Goal: Book appointment/travel/reservation

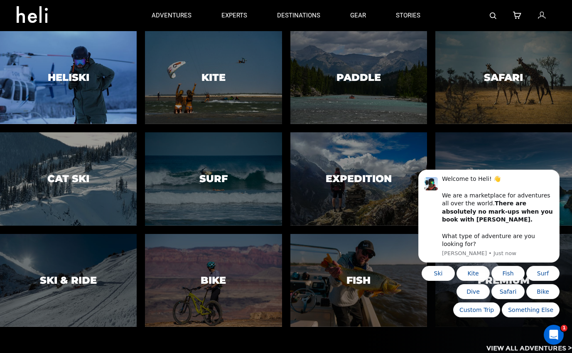
click at [102, 81] on div at bounding box center [68, 77] width 139 height 95
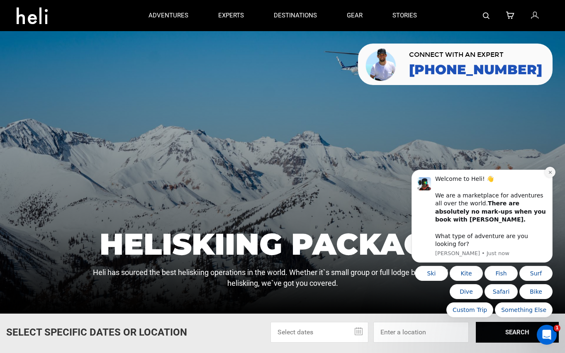
click at [549, 175] on icon "Dismiss notification" at bounding box center [550, 172] width 5 height 5
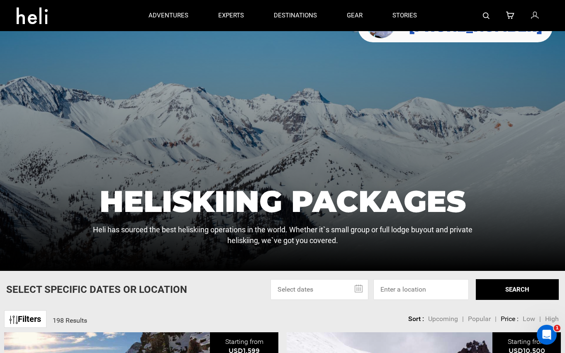
scroll to position [83, 0]
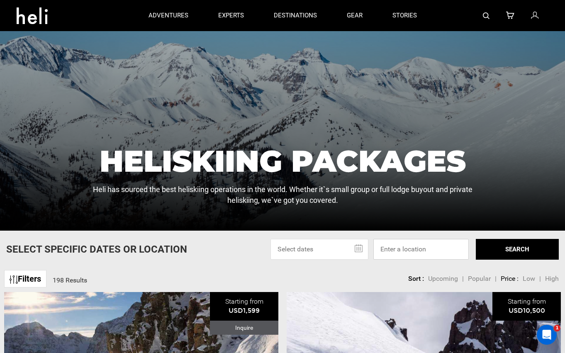
click at [399, 250] on input at bounding box center [421, 249] width 95 height 21
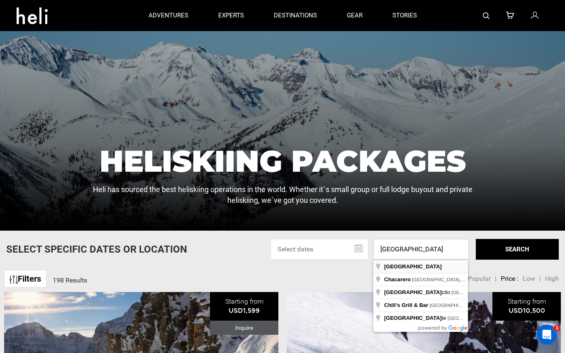
type input "[GEOGRAPHIC_DATA]"
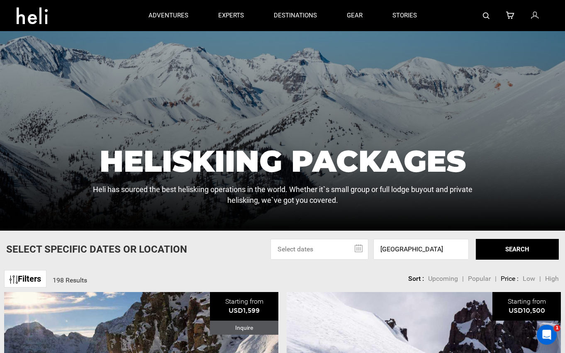
click at [510, 253] on button "SEARCH" at bounding box center [517, 249] width 83 height 21
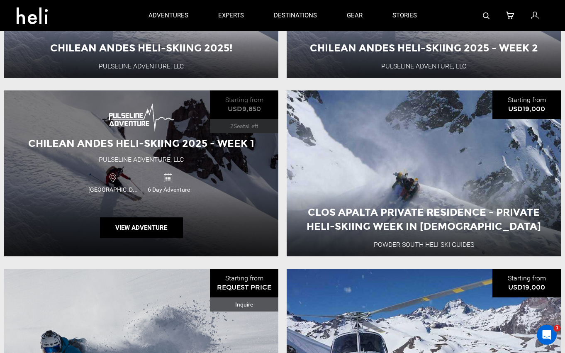
scroll to position [457, 0]
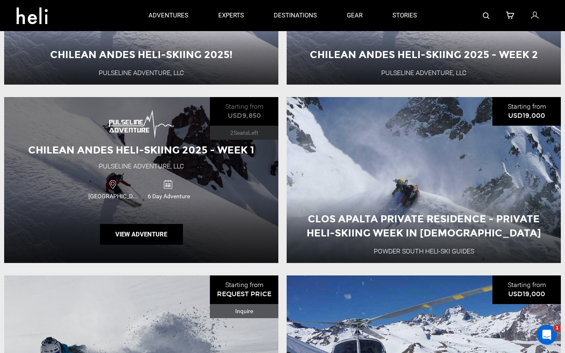
click at [206, 216] on div "Chilean Andes Heli-Skiing 2025 - Week 1 Pulseline Adventure, LLC [GEOGRAPHIC_DA…" at bounding box center [141, 180] width 274 height 166
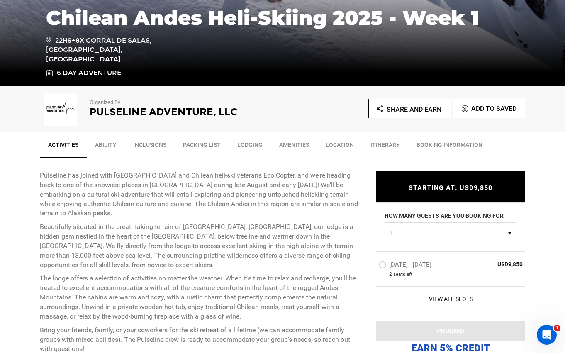
scroll to position [208, 0]
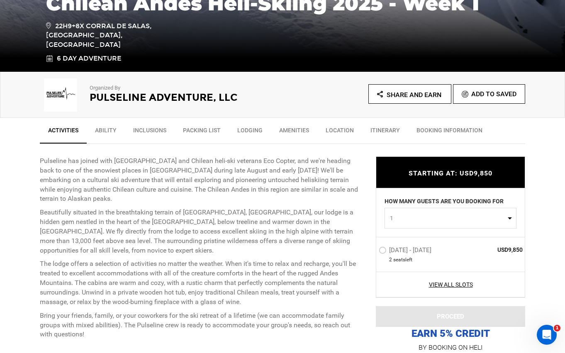
click at [115, 133] on link "Ability" at bounding box center [106, 132] width 38 height 21
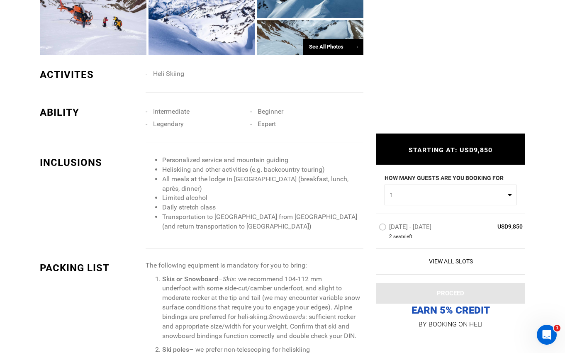
scroll to position [739, 0]
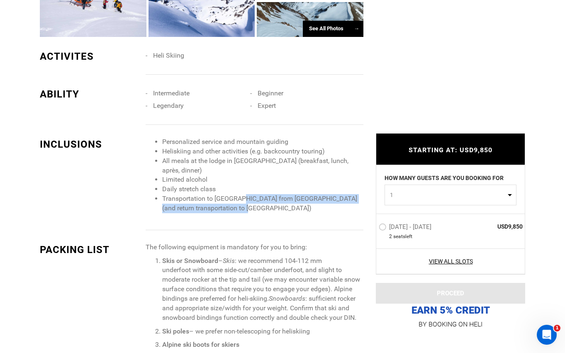
drag, startPoint x: 254, startPoint y: 211, endPoint x: 240, endPoint y: 195, distance: 21.7
click at [240, 195] on li "Transportation to [GEOGRAPHIC_DATA] from [GEOGRAPHIC_DATA] (and return transpor…" at bounding box center [262, 203] width 201 height 19
click at [252, 217] on div "Personalized service and mountain guiding Heliskiing and other activities (e.g.…" at bounding box center [258, 183] width 224 height 93
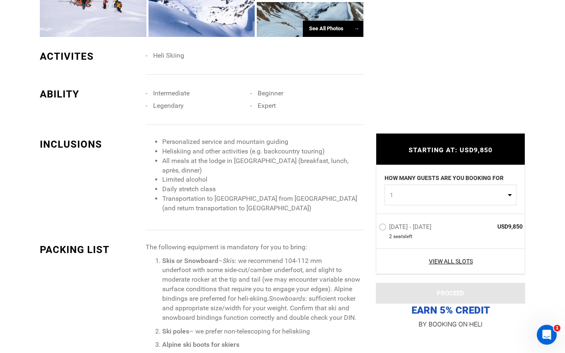
drag, startPoint x: 229, startPoint y: 173, endPoint x: 222, endPoint y: 164, distance: 11.2
click at [222, 164] on li "All meals at the lodge in [GEOGRAPHIC_DATA] (breakfast, lunch, après, dinner)" at bounding box center [262, 165] width 201 height 19
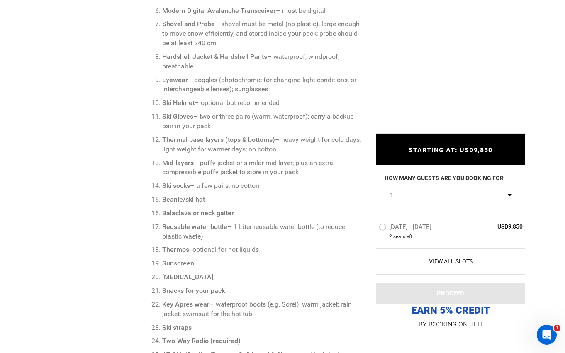
scroll to position [1195, 0]
